Goal: Information Seeking & Learning: Learn about a topic

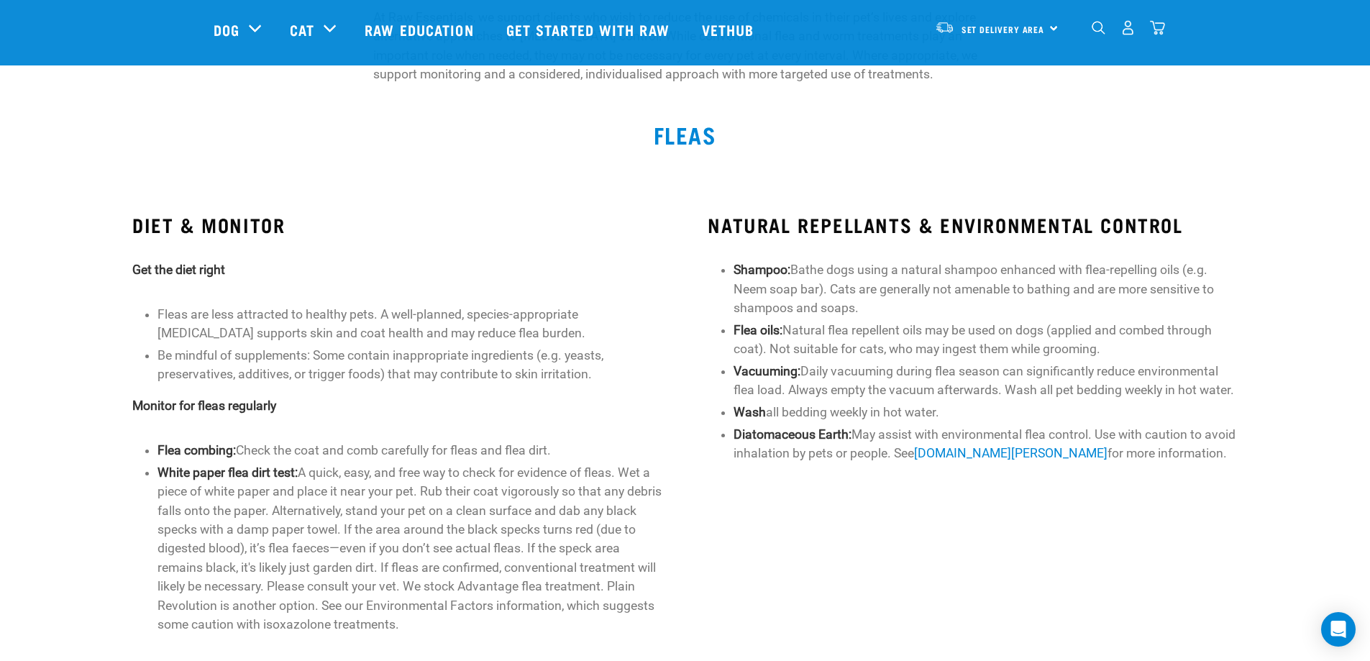
scroll to position [206, 0]
click at [609, 330] on li "Fleas are less attracted to healthy pets. A well-planned, species-appropriate […" at bounding box center [410, 323] width 504 height 38
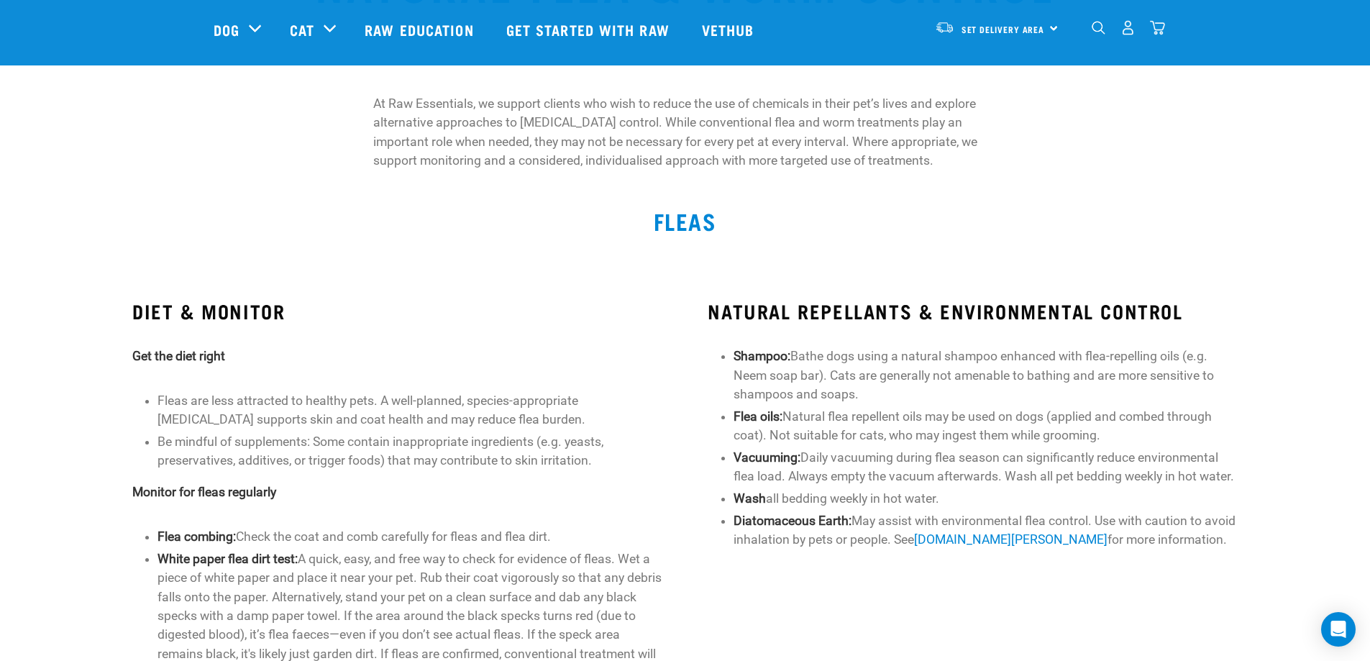
scroll to position [0, 0]
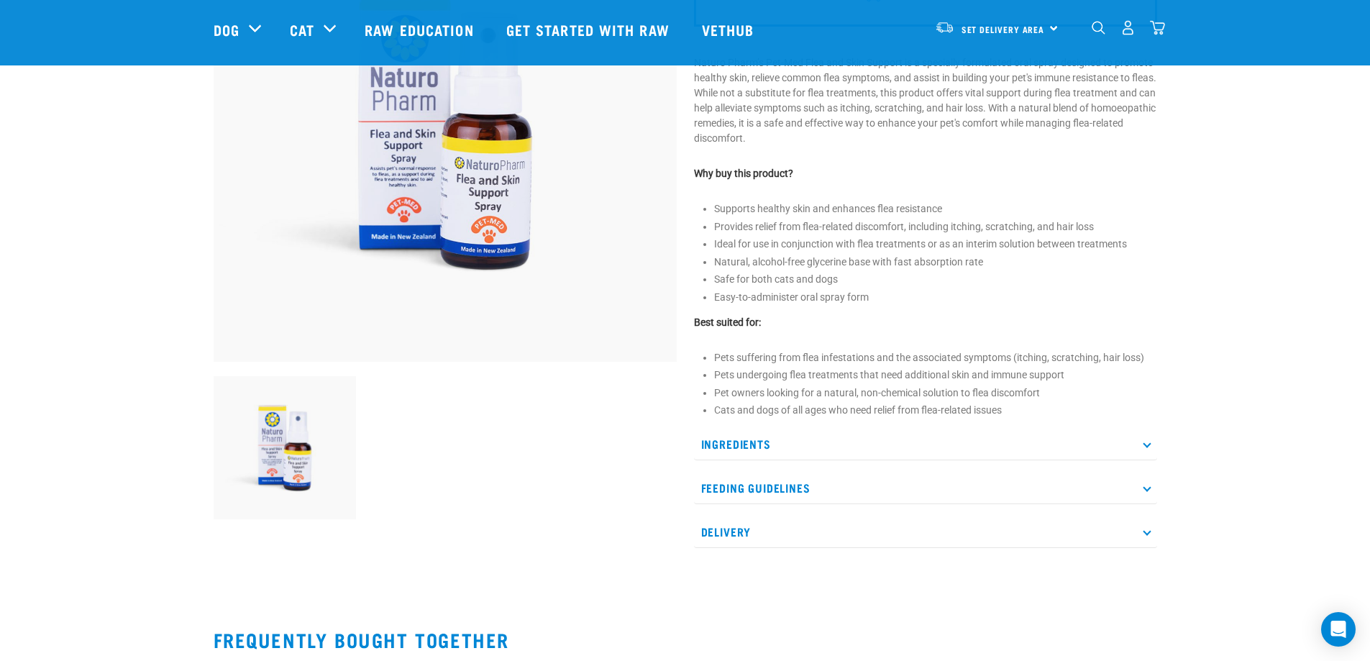
scroll to position [242, 0]
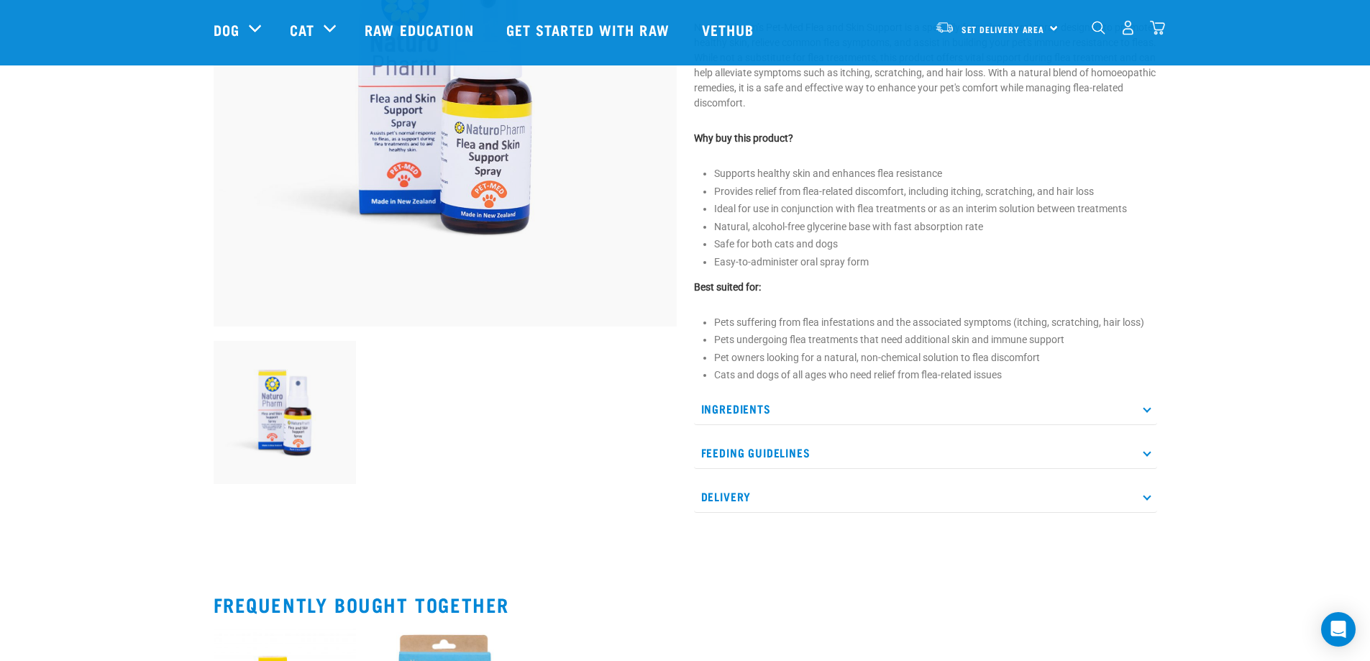
click at [733, 411] on p "Ingredients" at bounding box center [925, 409] width 463 height 32
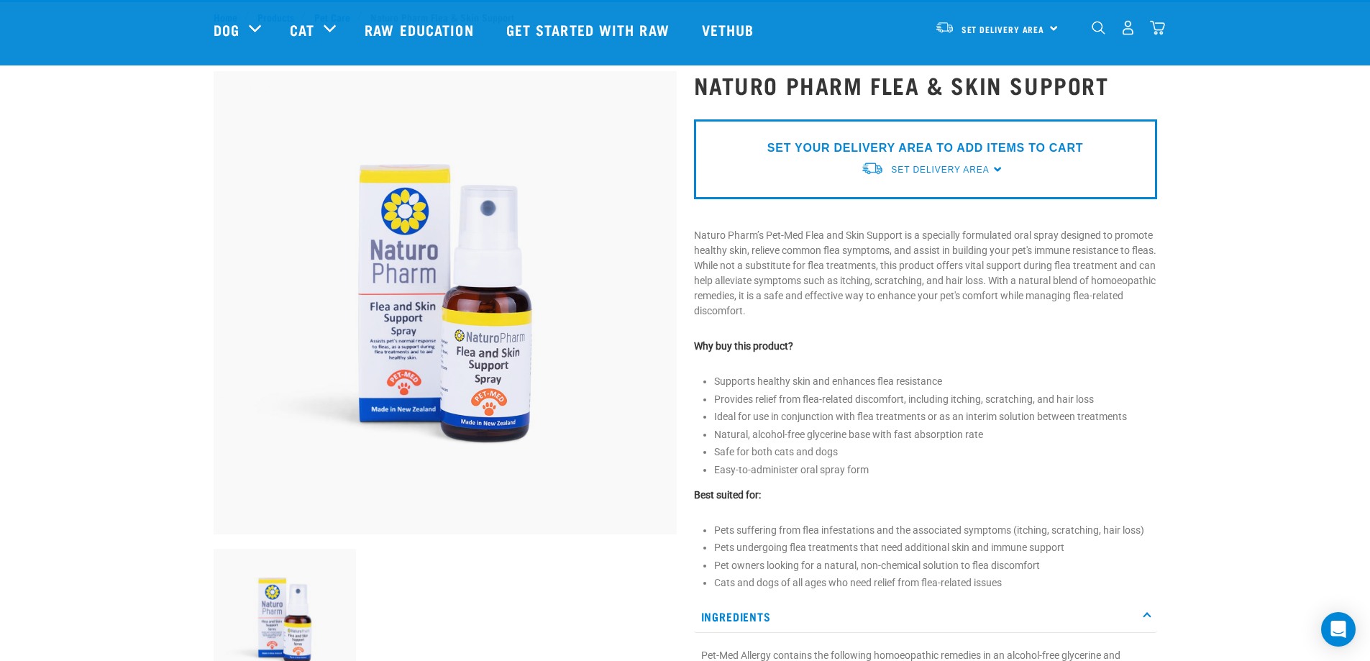
scroll to position [0, 0]
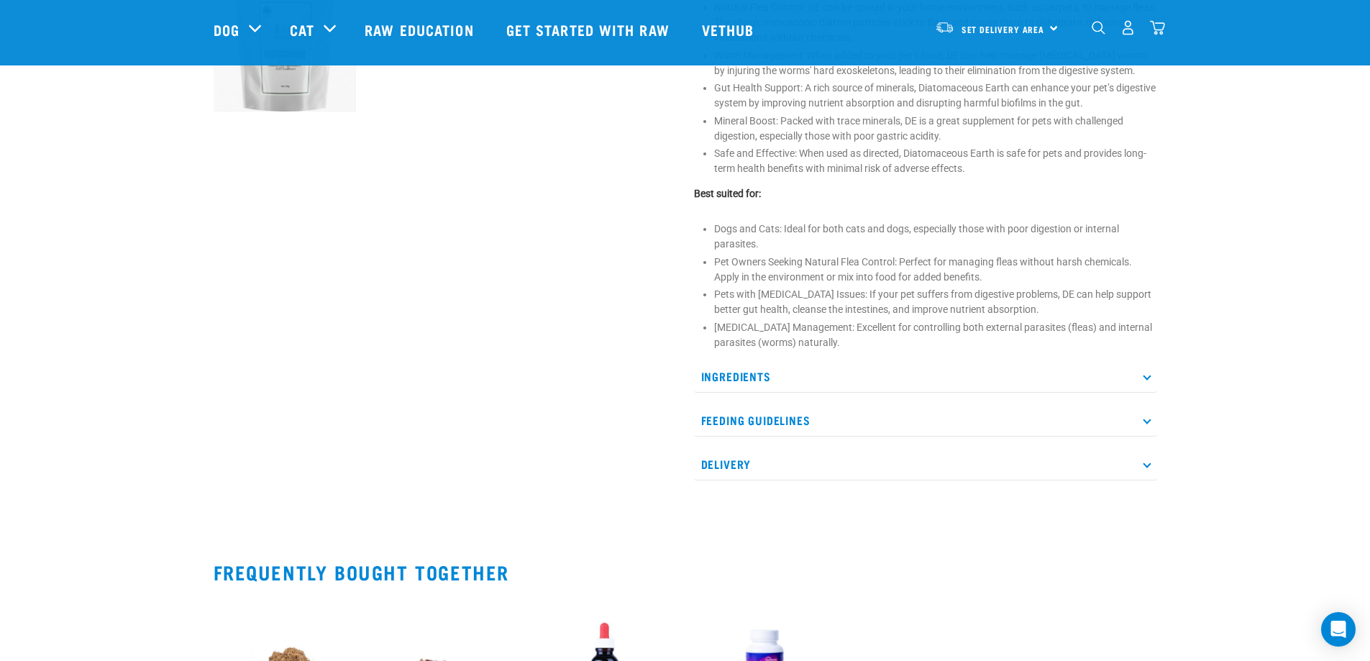
scroll to position [618, 0]
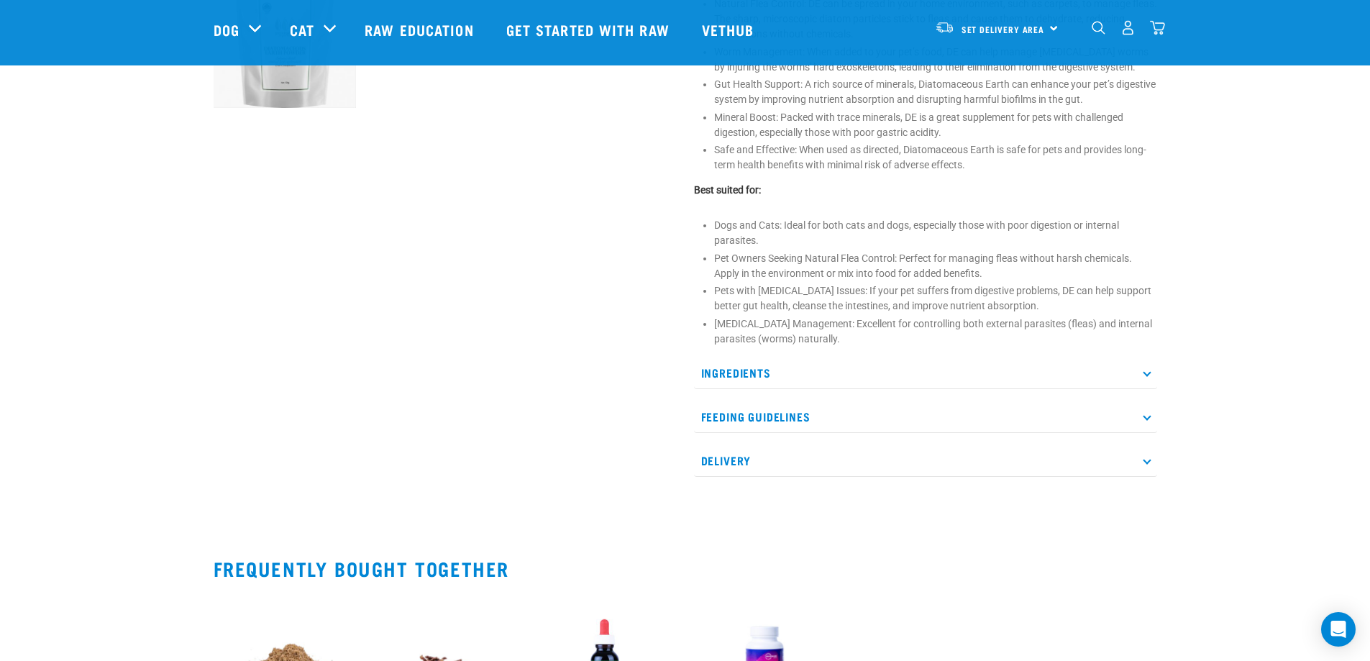
click at [742, 375] on p "Ingredients" at bounding box center [925, 373] width 463 height 32
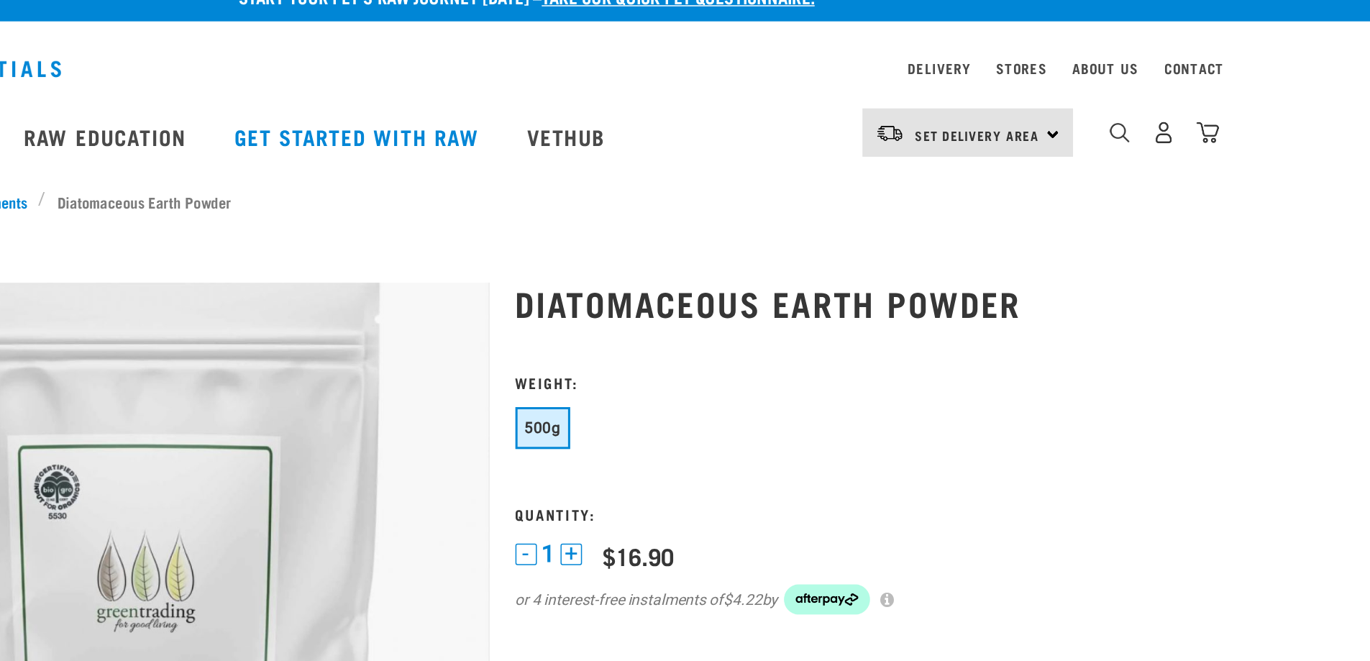
scroll to position [0, 0]
